Goal: Book appointment/travel/reservation

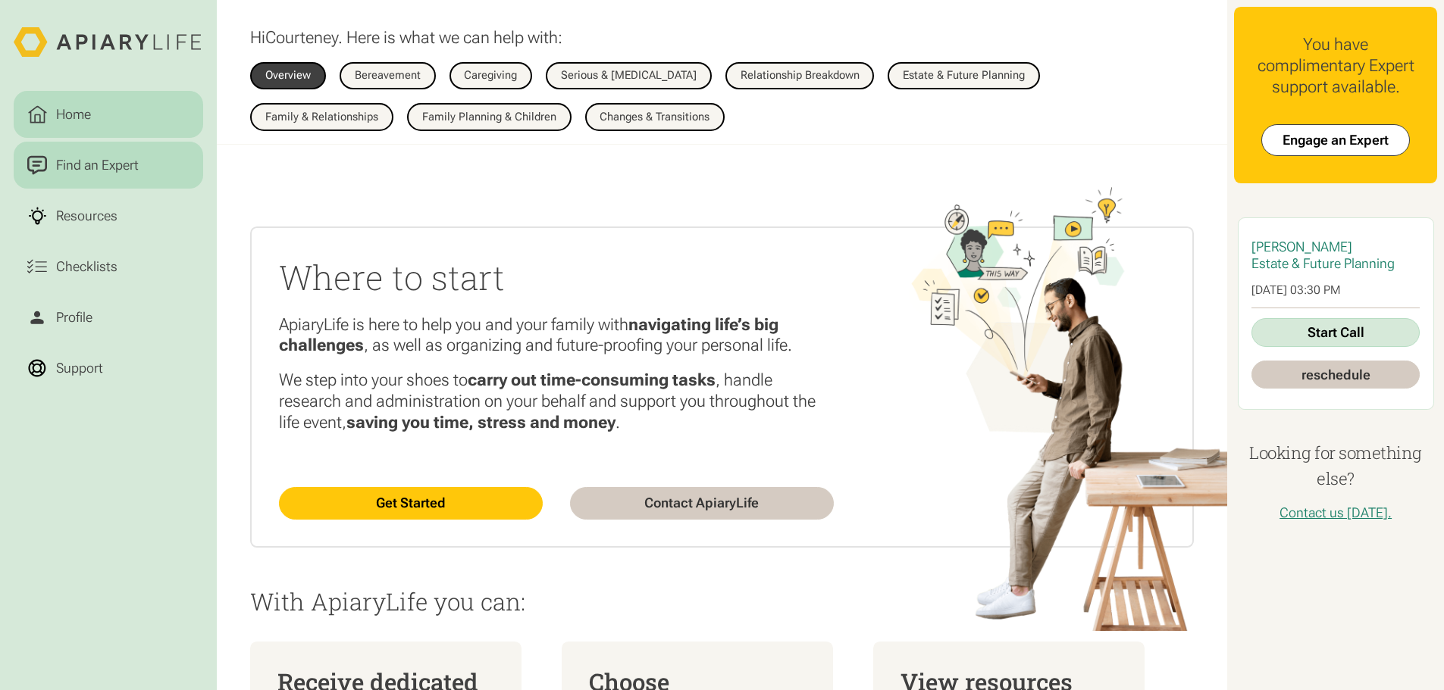
click at [102, 173] on div "Find an Expert" at bounding box center [96, 165] width 89 height 20
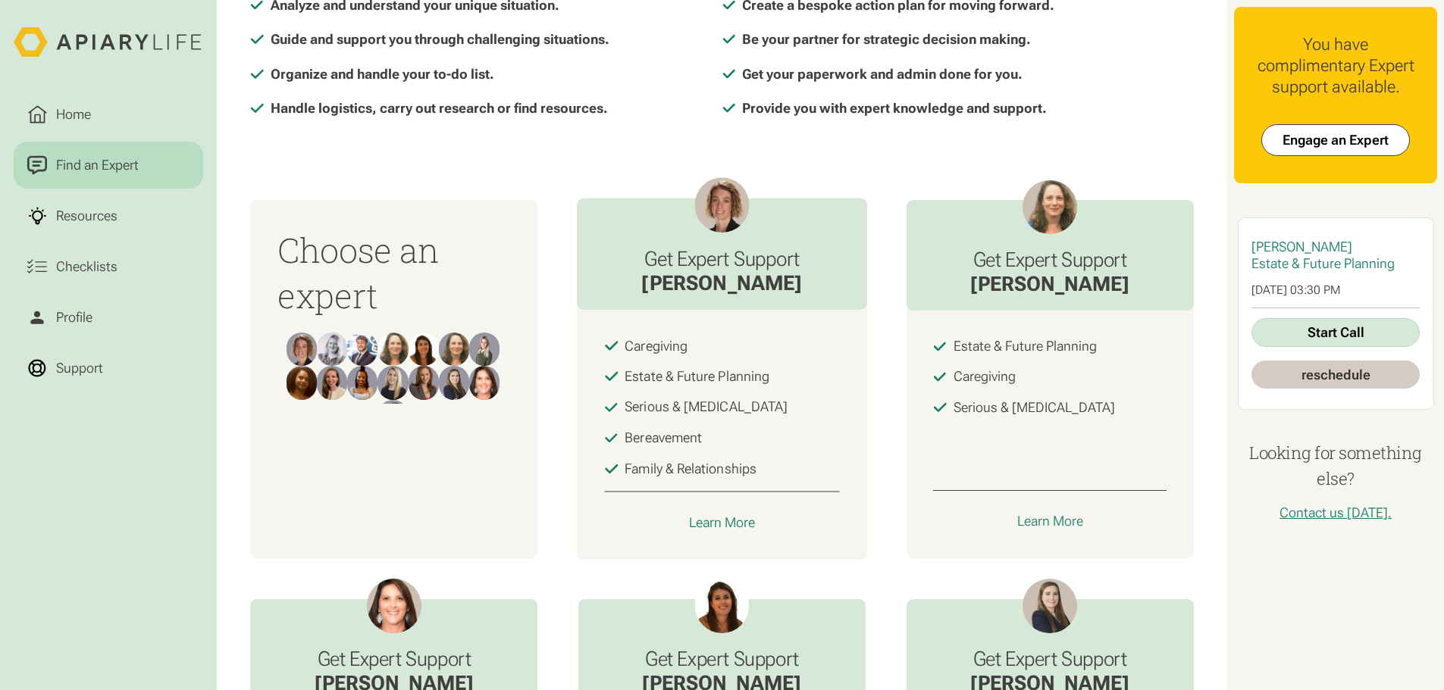
scroll to position [606, 0]
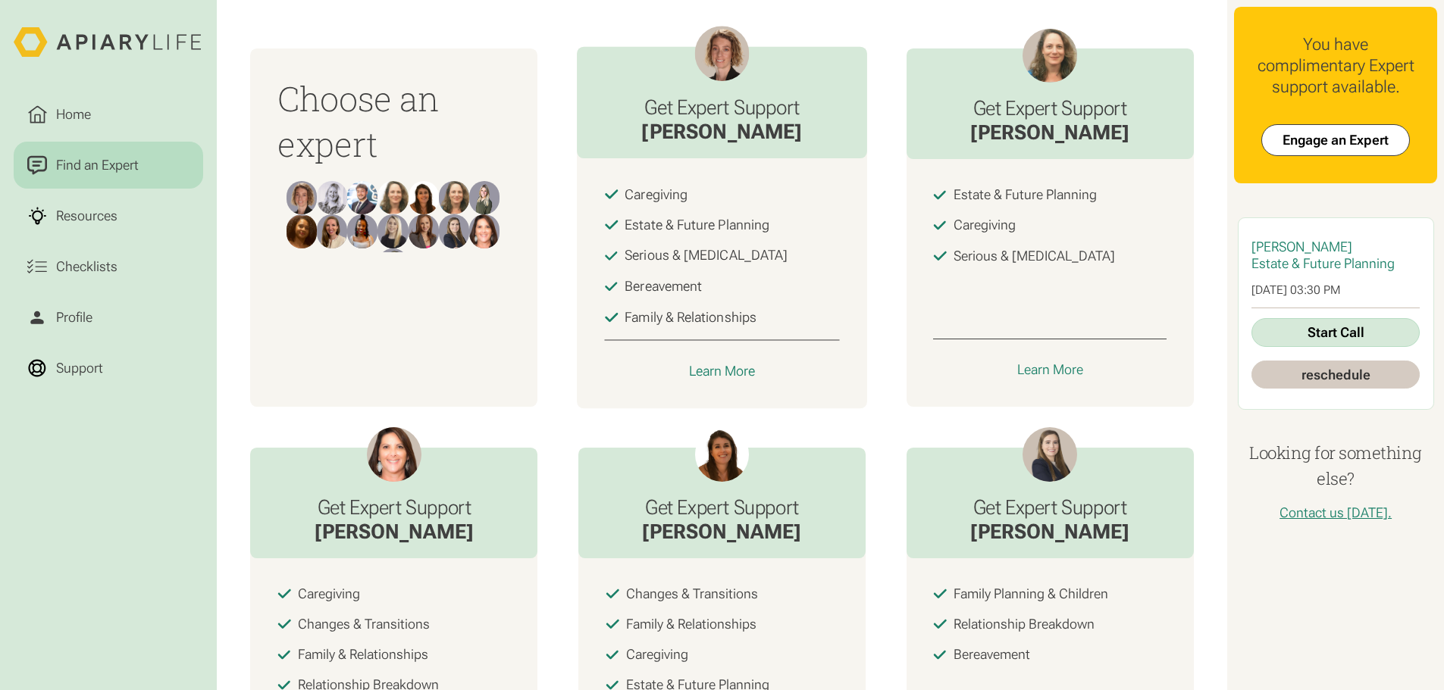
click at [716, 362] on div "Caregiving Estate & Future Planning Serious & Terminal Illness Bereavement Fami…" at bounding box center [722, 284] width 290 height 250
click at [712, 380] on div "Learn More" at bounding box center [722, 371] width 67 height 17
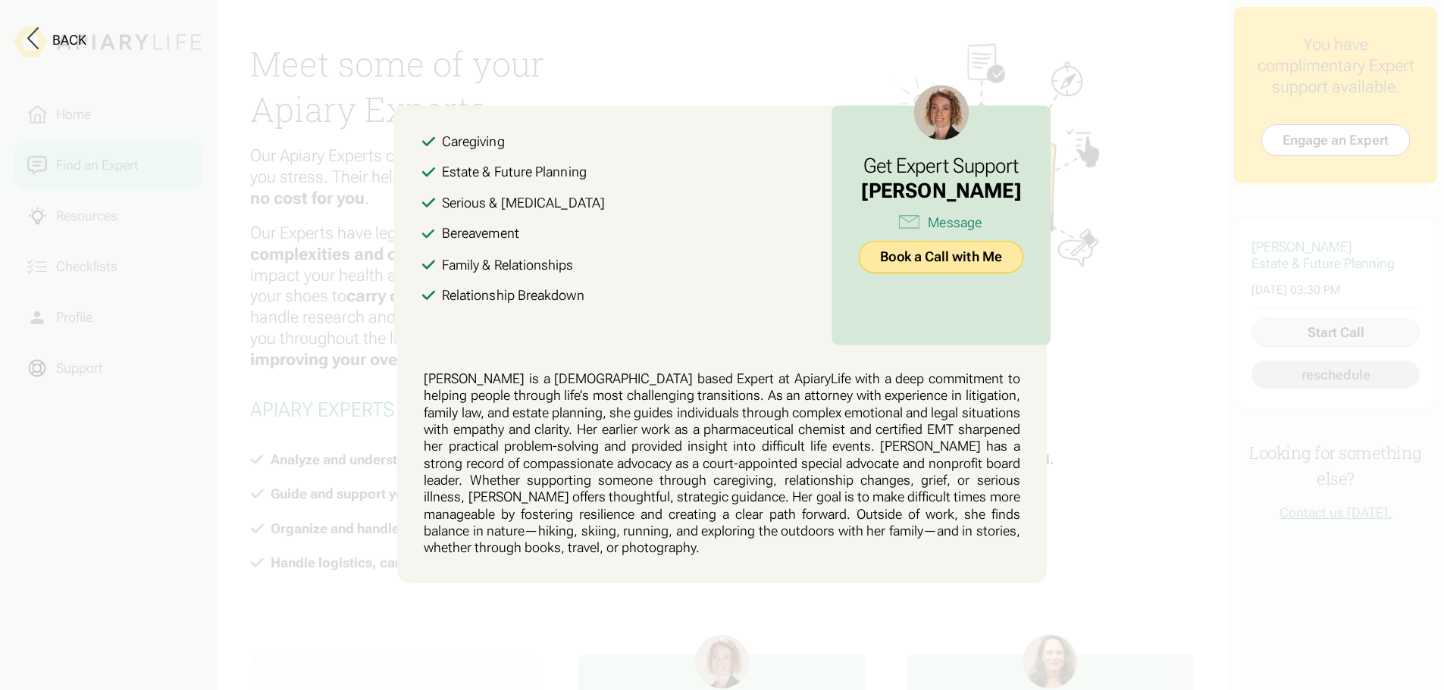
click at [930, 258] on link "Book a Call with Me" at bounding box center [941, 257] width 164 height 33
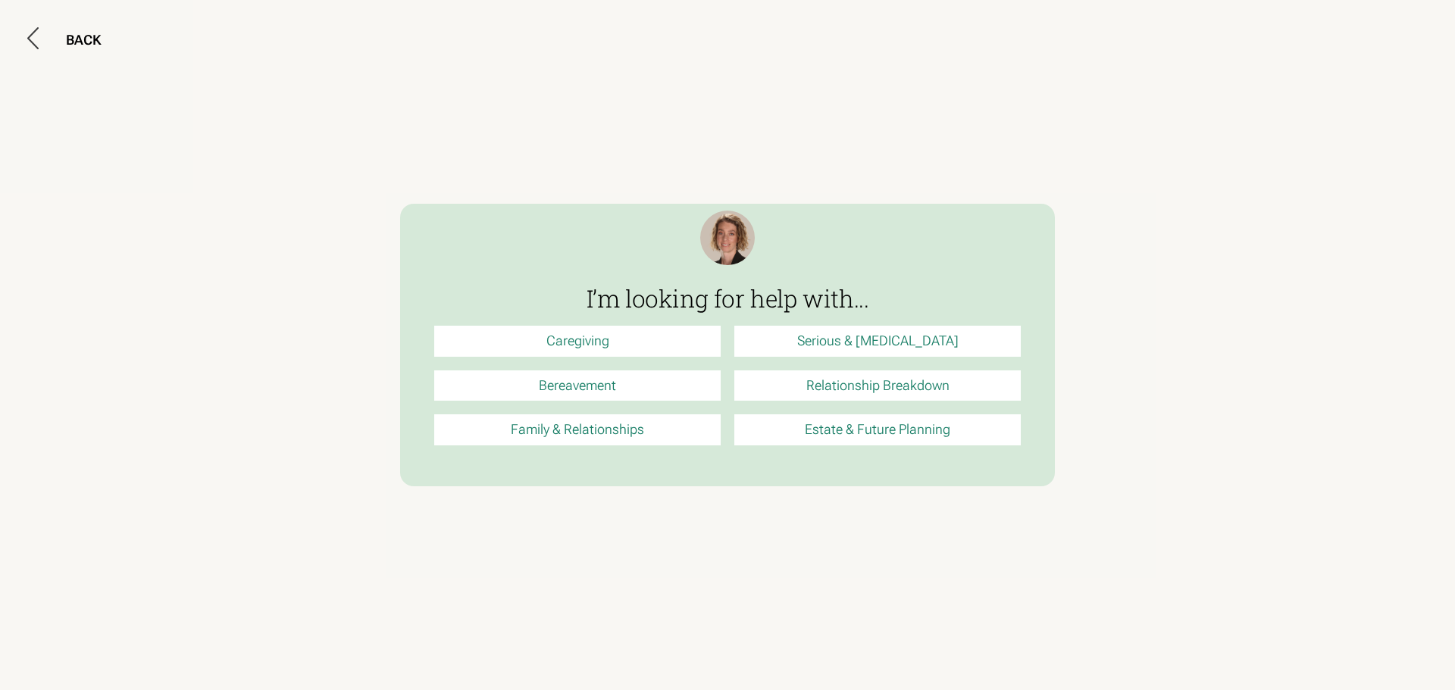
click at [933, 421] on link "Estate & Future Planning" at bounding box center [877, 430] width 286 height 31
click at [984, 59] on div "BACK" at bounding box center [727, 345] width 1455 height 690
